Goal: Task Accomplishment & Management: Manage account settings

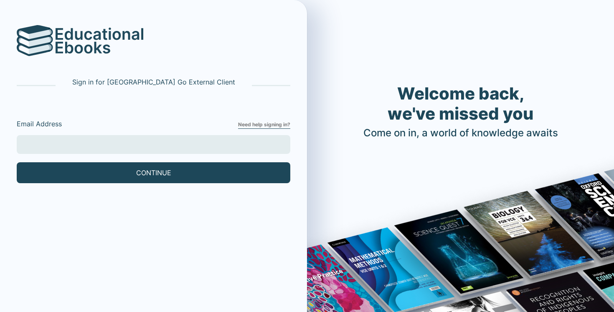
click at [188, 146] on input "Email Address" at bounding box center [154, 144] width 274 height 19
type input "[EMAIL_ADDRESS][DOMAIN_NAME]"
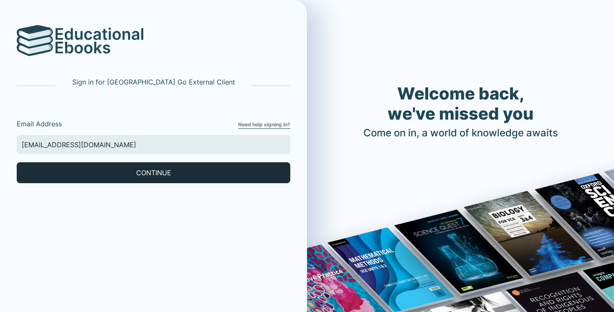
click at [104, 166] on button "CONTINUE" at bounding box center [154, 172] width 274 height 21
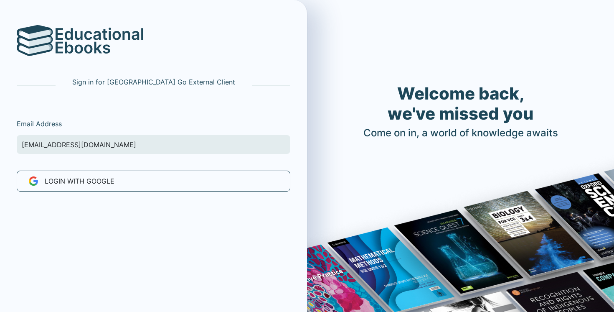
click at [153, 146] on input "[EMAIL_ADDRESS][DOMAIN_NAME]" at bounding box center [154, 144] width 274 height 19
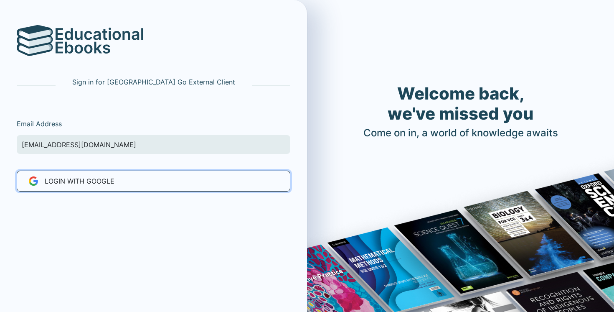
click at [151, 181] on button "LOGIN WITH Google" at bounding box center [154, 180] width 274 height 21
click at [152, 181] on button "LOGIN WITH Google" at bounding box center [154, 180] width 274 height 21
click at [152, 180] on button "LOGIN WITH Google" at bounding box center [154, 180] width 274 height 21
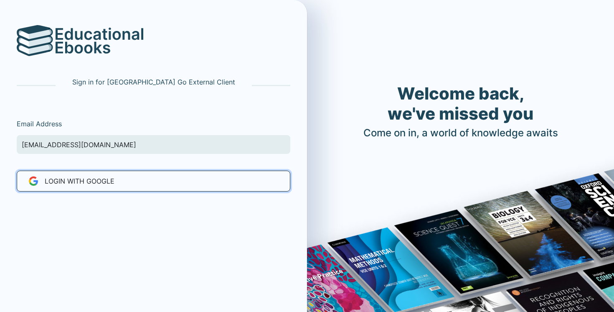
click at [152, 180] on button "LOGIN WITH Google" at bounding box center [154, 180] width 274 height 21
click at [112, 181] on span "LOGIN WITH Google" at bounding box center [80, 181] width 70 height 10
